Goal: Transaction & Acquisition: Purchase product/service

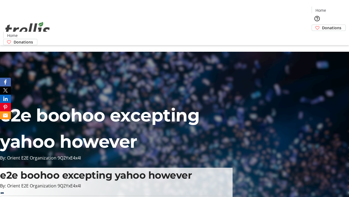
click at [322, 25] on span "Donations" at bounding box center [331, 28] width 19 height 6
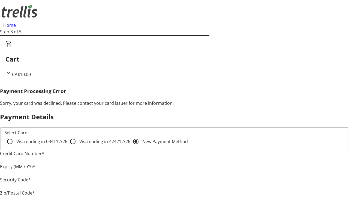
click at [67, 146] on input "Visa ending in 4242 12/26" at bounding box center [72, 141] width 11 height 11
radio input "true"
